Goal: Task Accomplishment & Management: Manage account settings

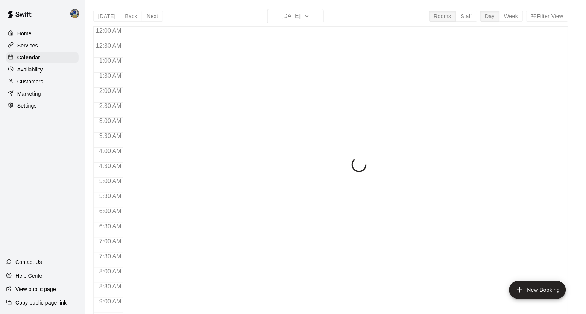
scroll to position [427, 0]
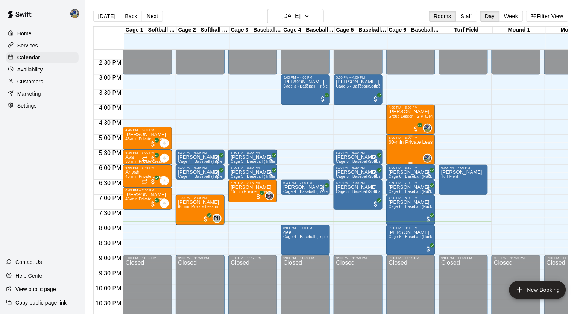
click at [387, 149] on div "5:00 PM – 6:00 PM 60-min Private Lesson 0" at bounding box center [410, 150] width 49 height 30
click at [418, 151] on div "60-min Private Lesson" at bounding box center [410, 296] width 44 height 314
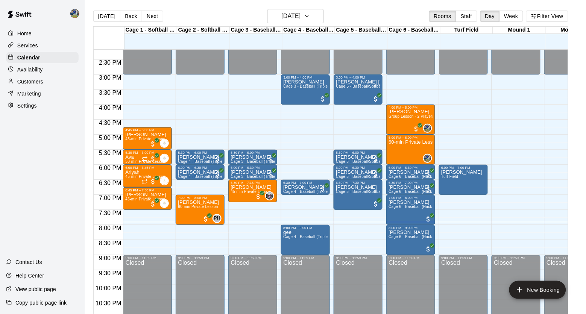
type input "*"
type input "*****"
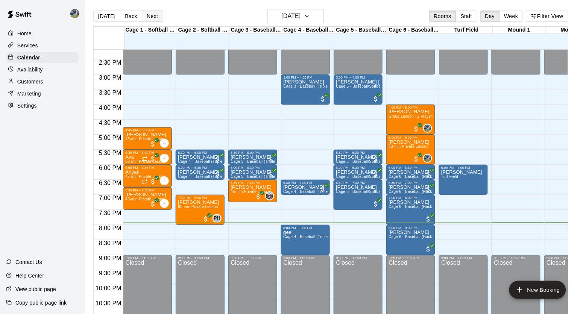
click at [152, 19] on button "Next" at bounding box center [152, 16] width 21 height 11
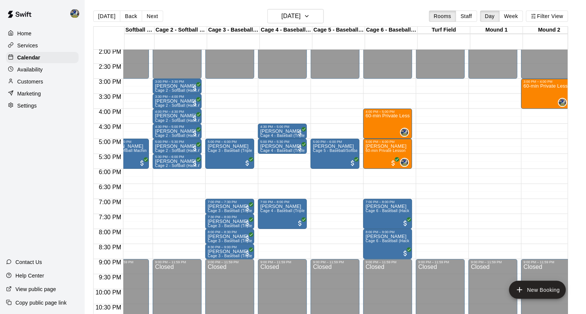
scroll to position [421, 23]
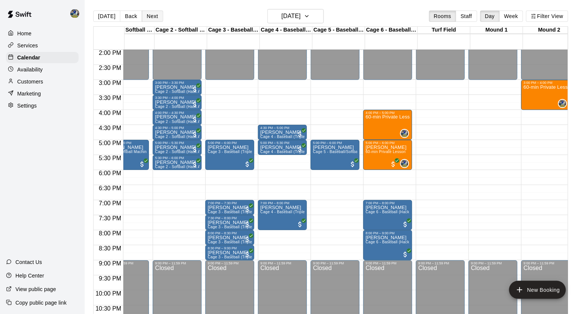
click at [151, 12] on button "Next" at bounding box center [152, 16] width 21 height 11
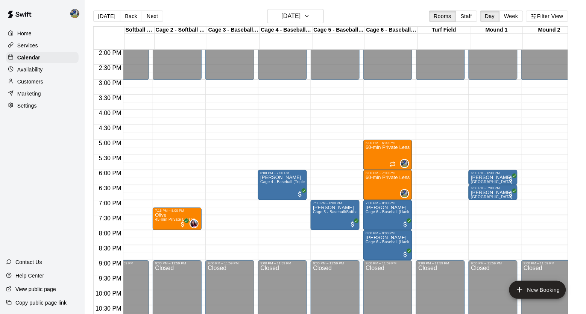
click at [151, 16] on button "Next" at bounding box center [152, 16] width 21 height 11
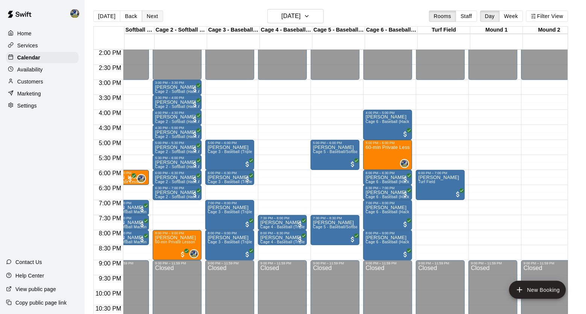
click at [152, 19] on button "Next" at bounding box center [152, 16] width 21 height 11
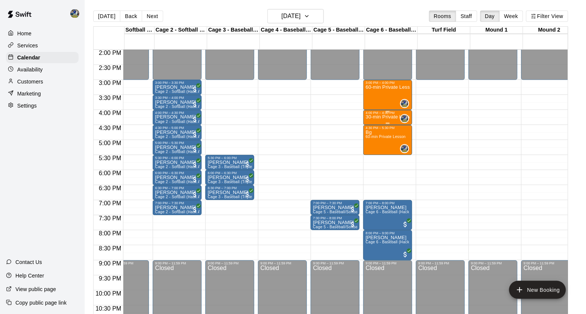
click at [384, 117] on p "30-min Private Lesson" at bounding box center [387, 117] width 44 height 0
click at [395, 139] on span "60-min Private Lesson" at bounding box center [385, 137] width 40 height 4
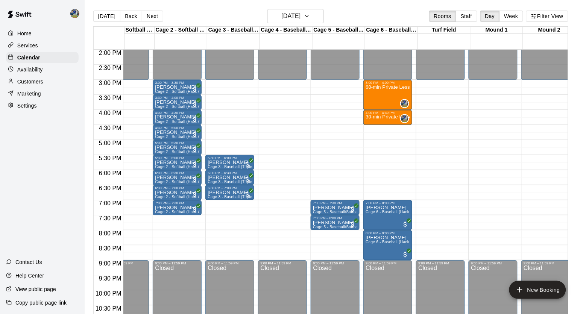
click at [39, 77] on div "Customers" at bounding box center [42, 81] width 73 height 11
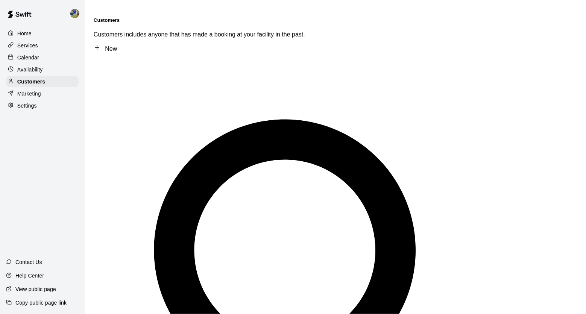
type input "****"
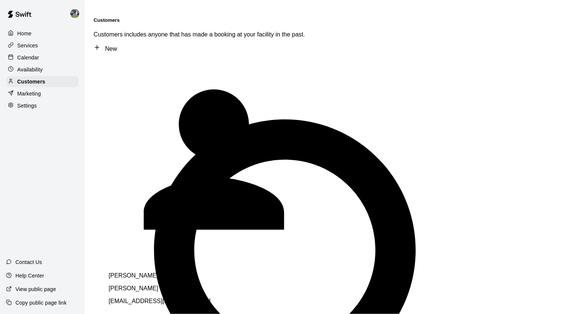
click at [154, 285] on p "[PERSON_NAME] Coaching" at bounding box center [214, 288] width 210 height 7
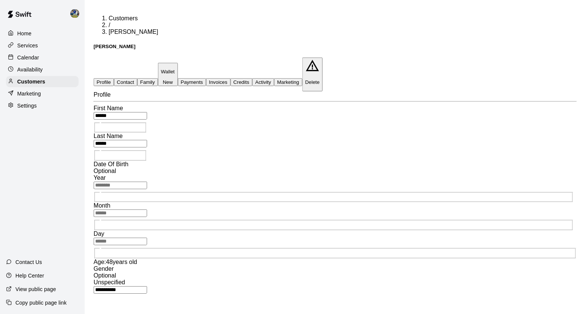
click at [274, 78] on button "Activity" at bounding box center [263, 82] width 22 height 8
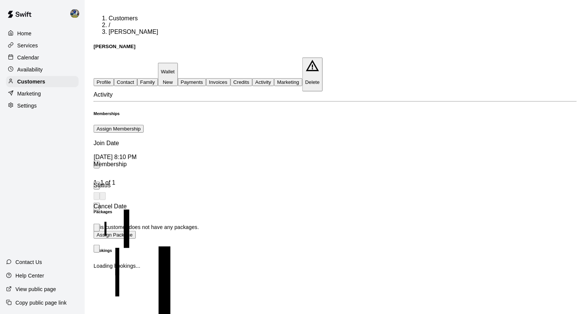
click at [206, 78] on button "Payments" at bounding box center [192, 82] width 28 height 8
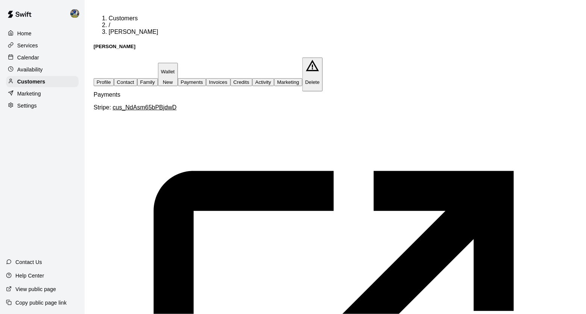
click at [252, 78] on button "Credits" at bounding box center [241, 82] width 22 height 8
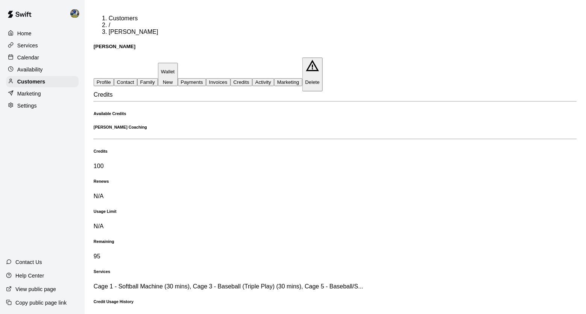
click at [274, 78] on button "Activity" at bounding box center [263, 82] width 22 height 8
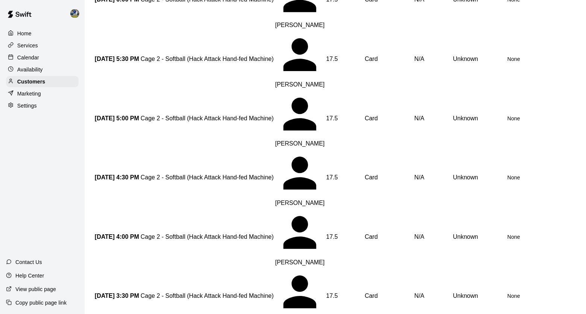
scroll to position [419, 0]
